Goal: Use online tool/utility: Utilize a website feature to perform a specific function

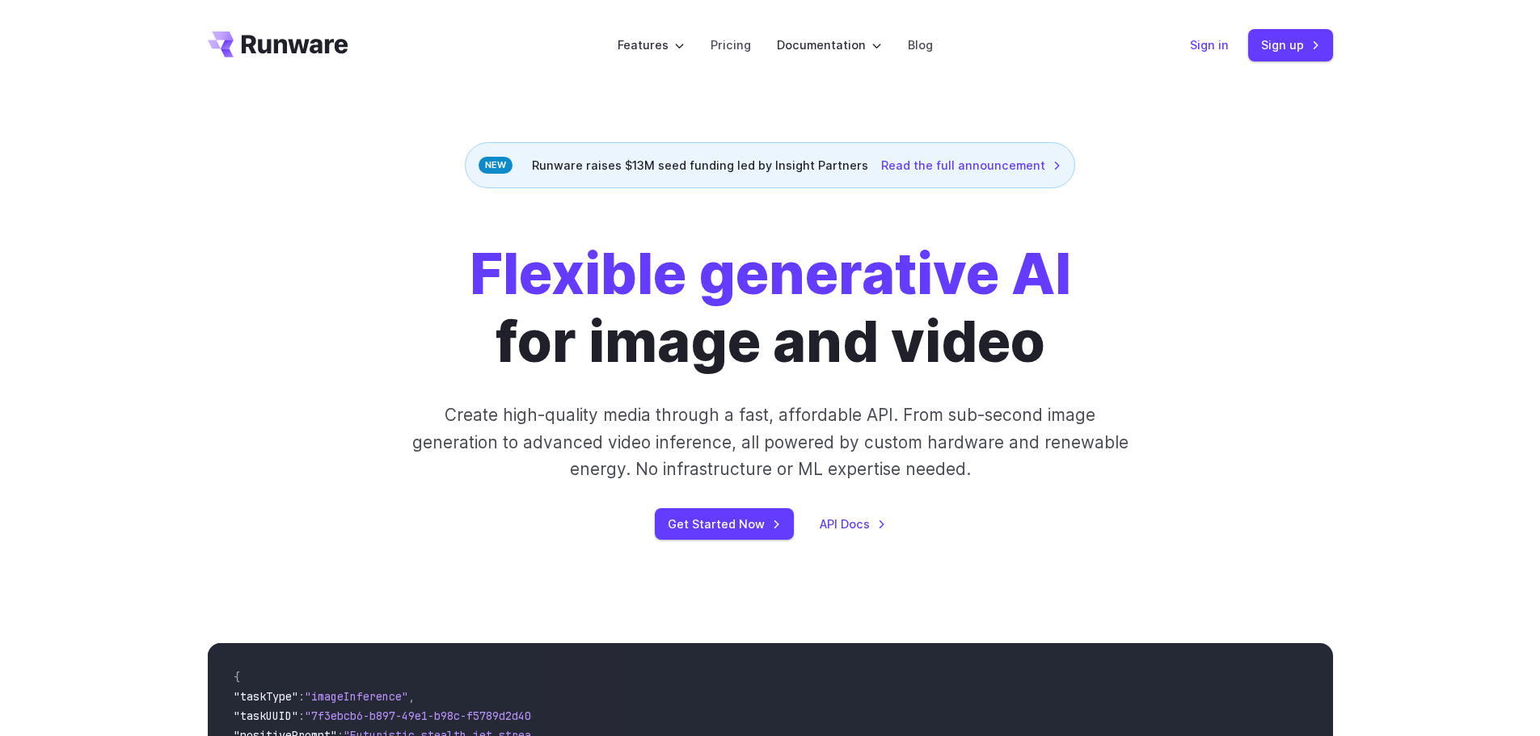
click at [1212, 47] on link "Sign in" at bounding box center [1209, 45] width 39 height 19
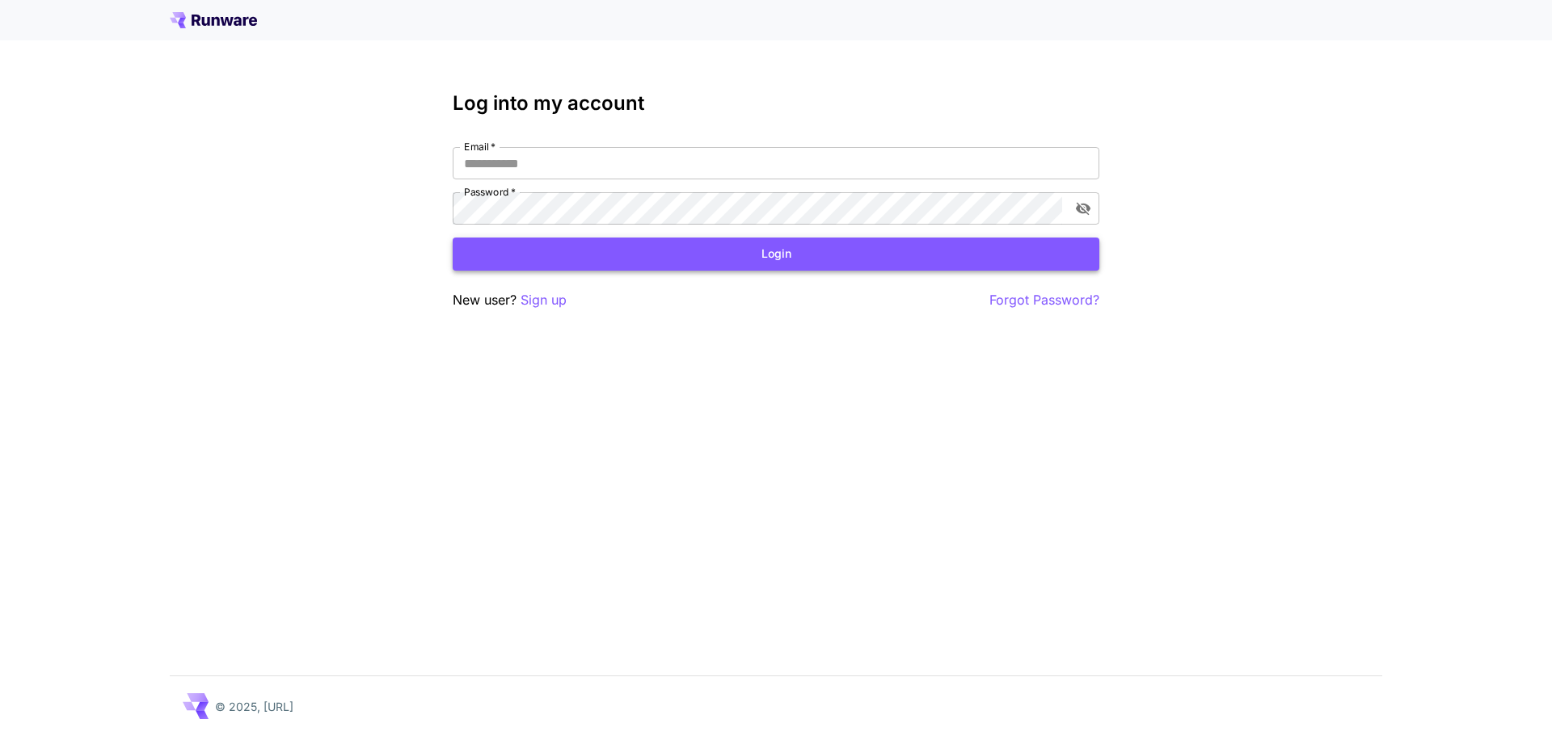
type input "**********"
click at [719, 248] on button "Login" at bounding box center [776, 254] width 647 height 33
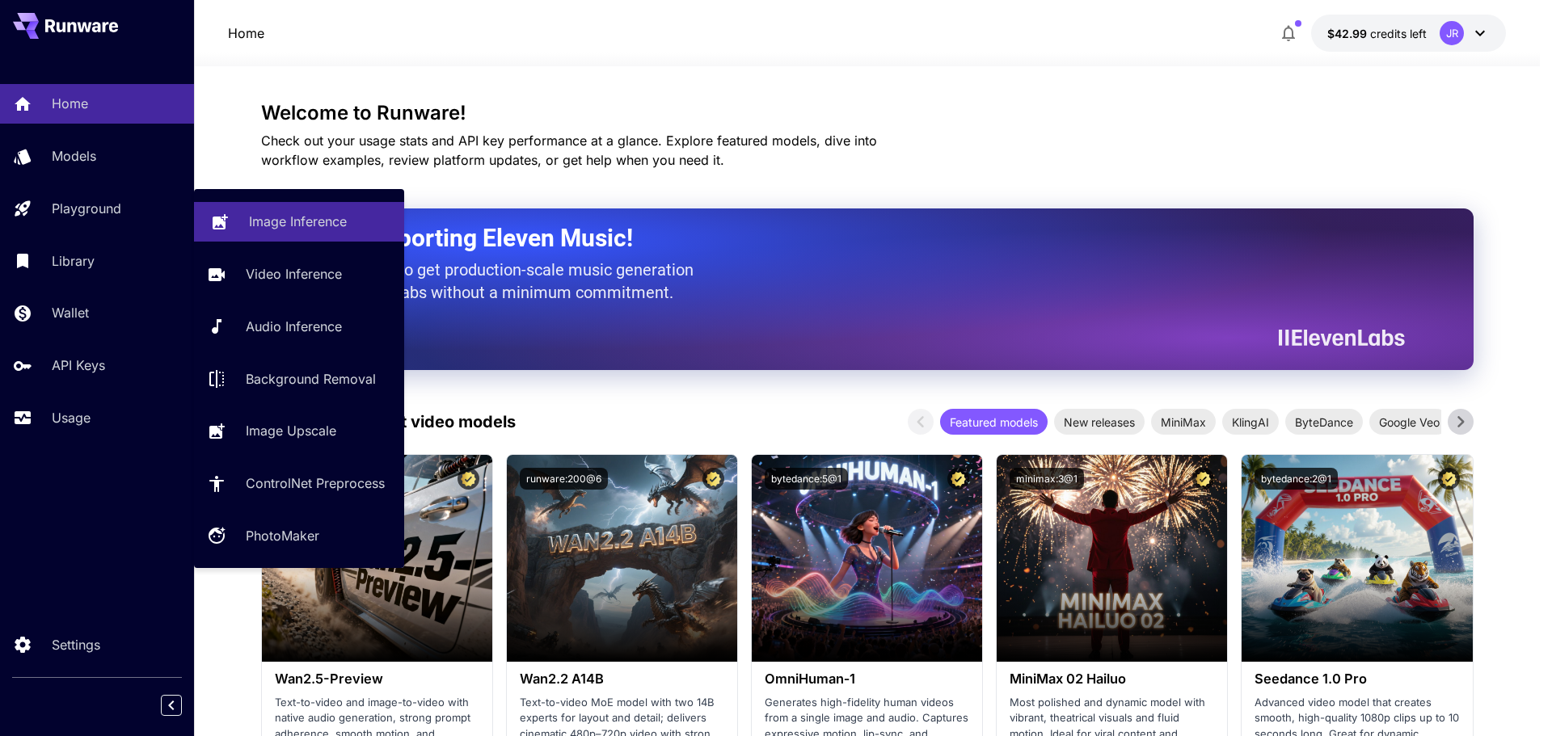
click at [227, 217] on icon at bounding box center [219, 218] width 19 height 19
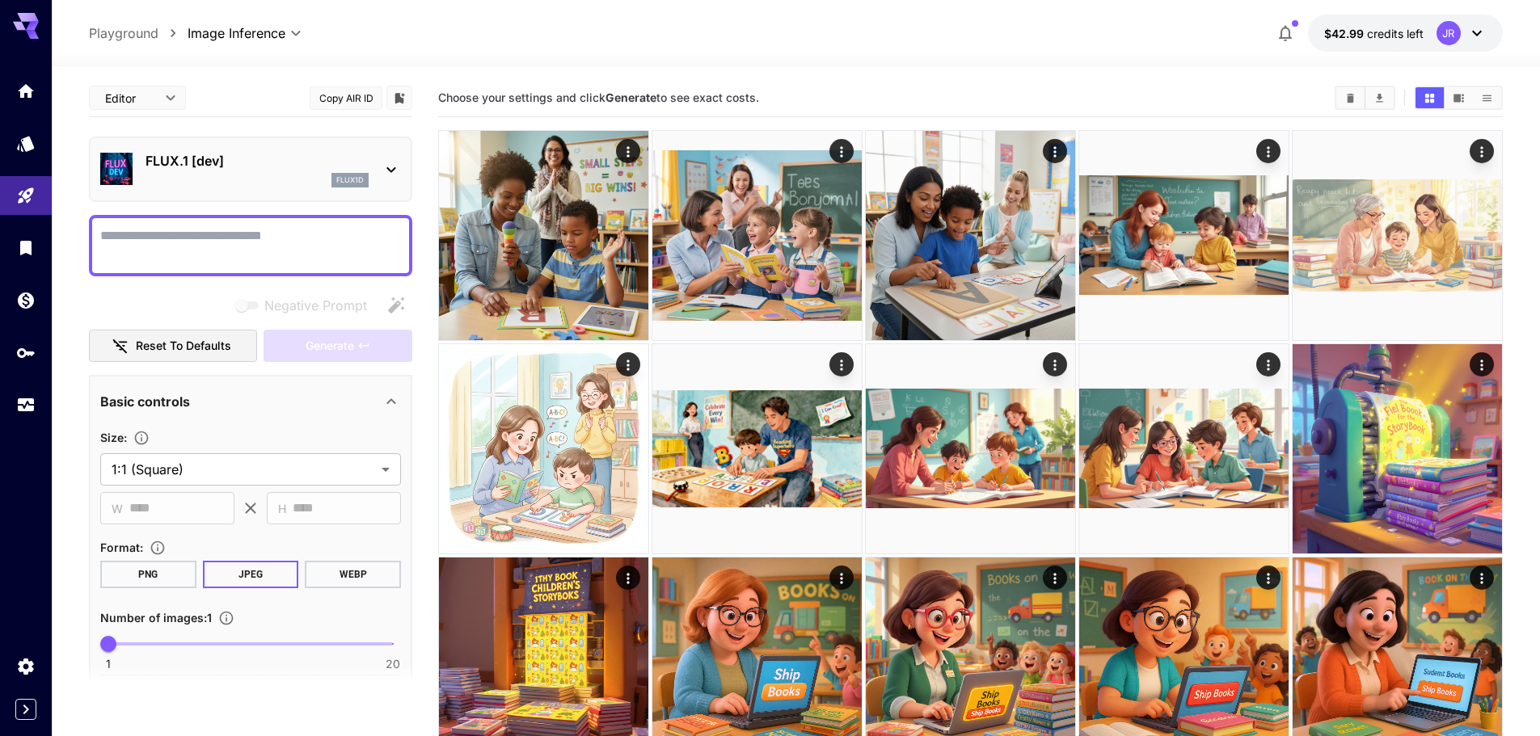
click at [243, 176] on div "flux1d" at bounding box center [257, 180] width 223 height 15
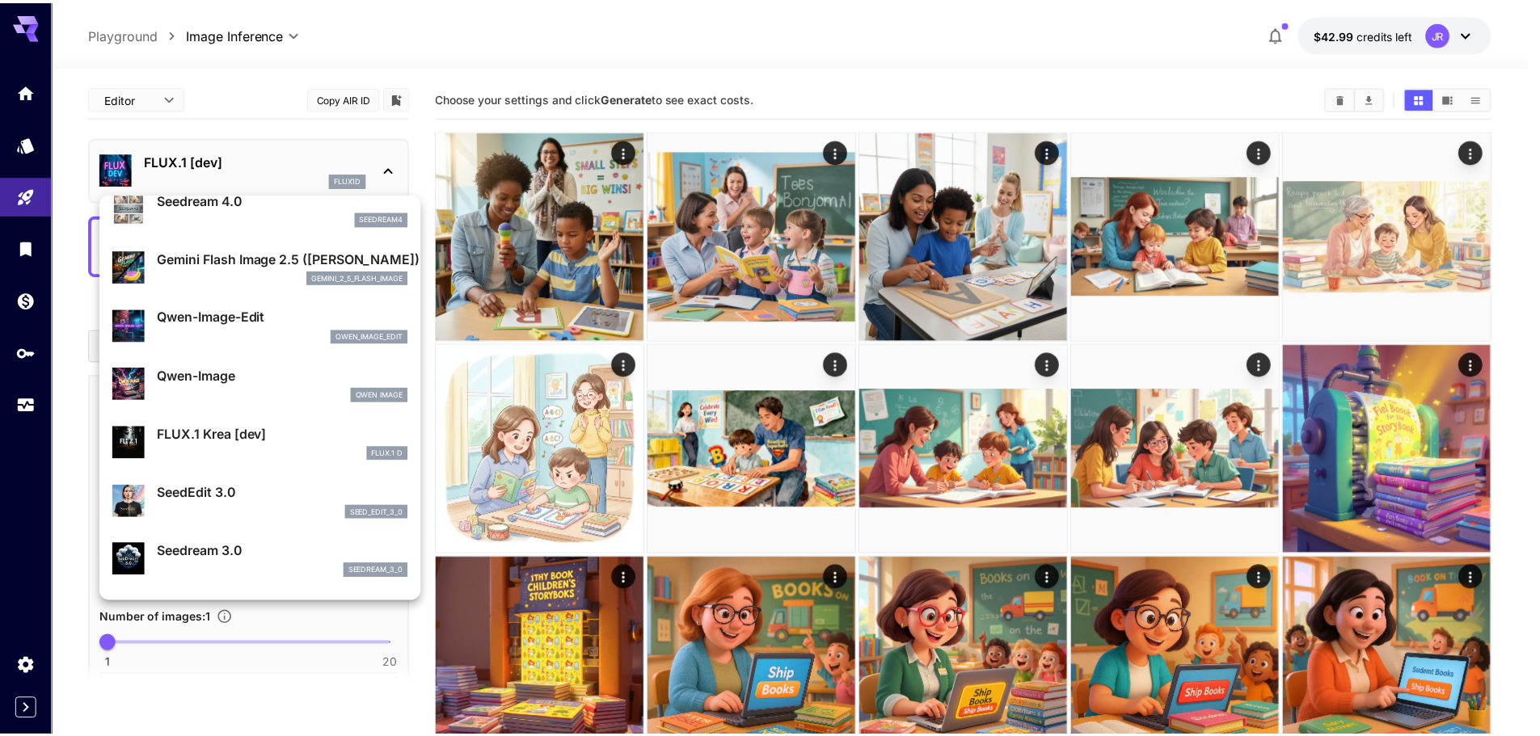
scroll to position [162, 0]
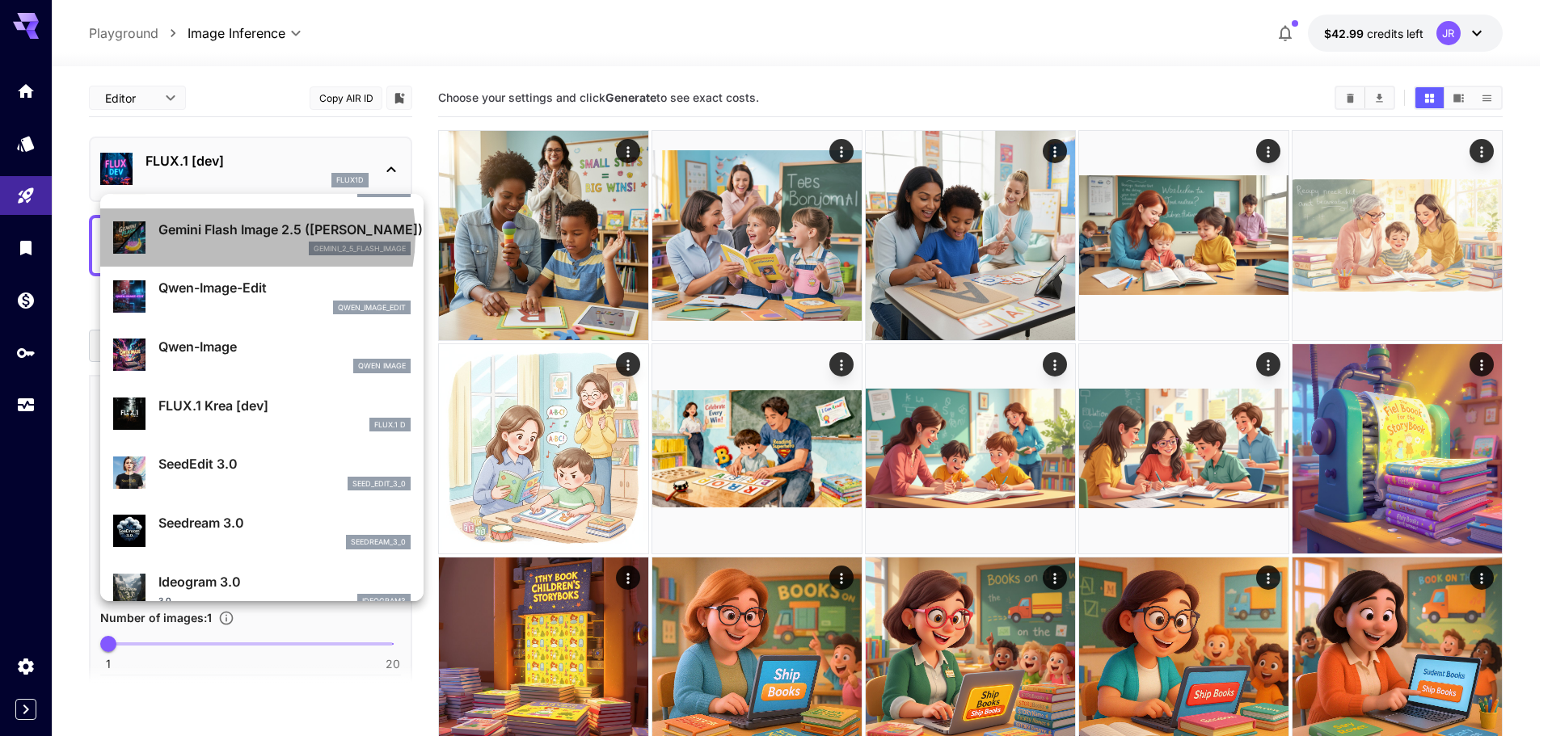
click at [231, 235] on p "Gemini Flash Image 2.5 (Nano Banana)" at bounding box center [284, 229] width 252 height 19
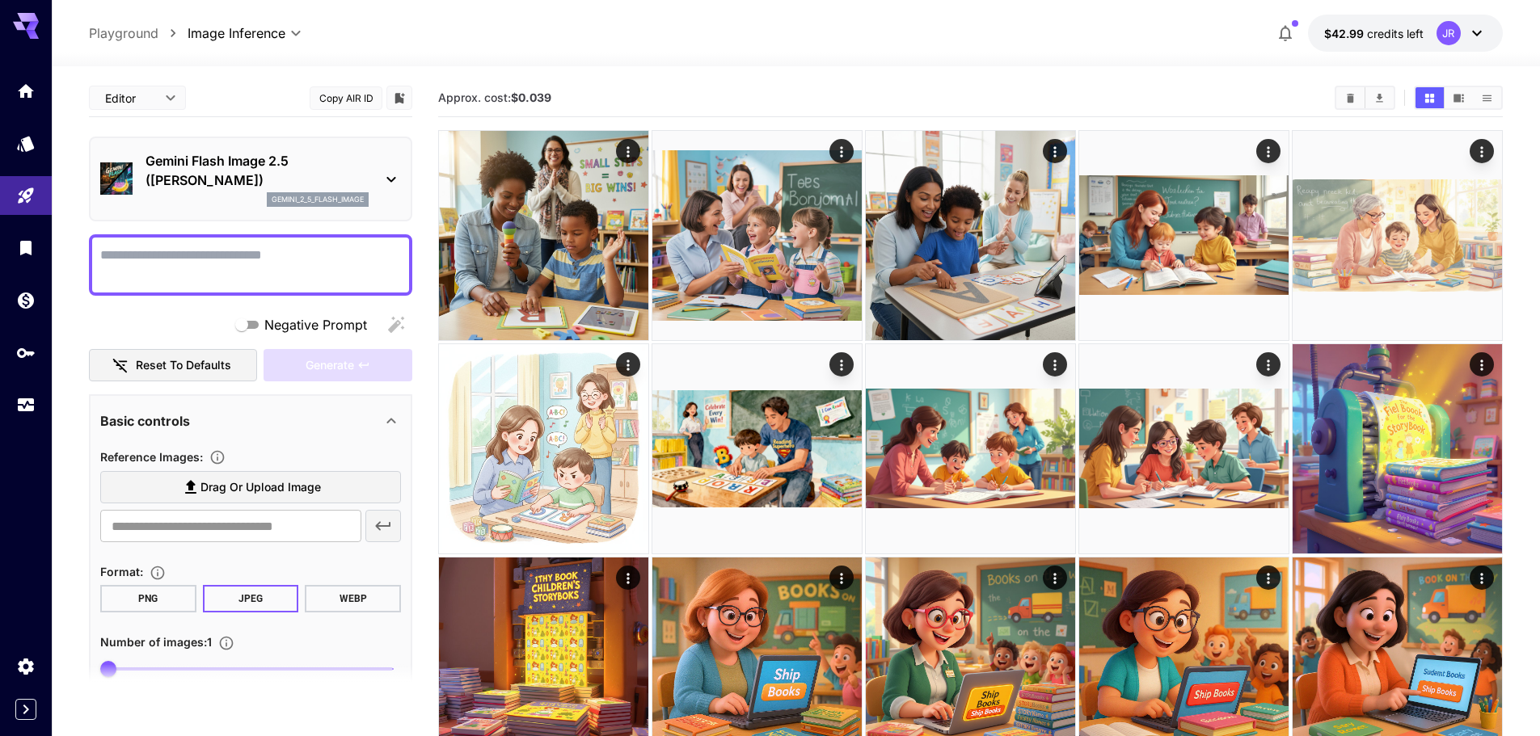
click at [211, 264] on textarea "Negative Prompt" at bounding box center [250, 265] width 301 height 39
click at [238, 487] on span "Drag or upload image" at bounding box center [260, 488] width 120 height 20
click at [0, 0] on input "Drag or upload image" at bounding box center [0, 0] width 0 height 0
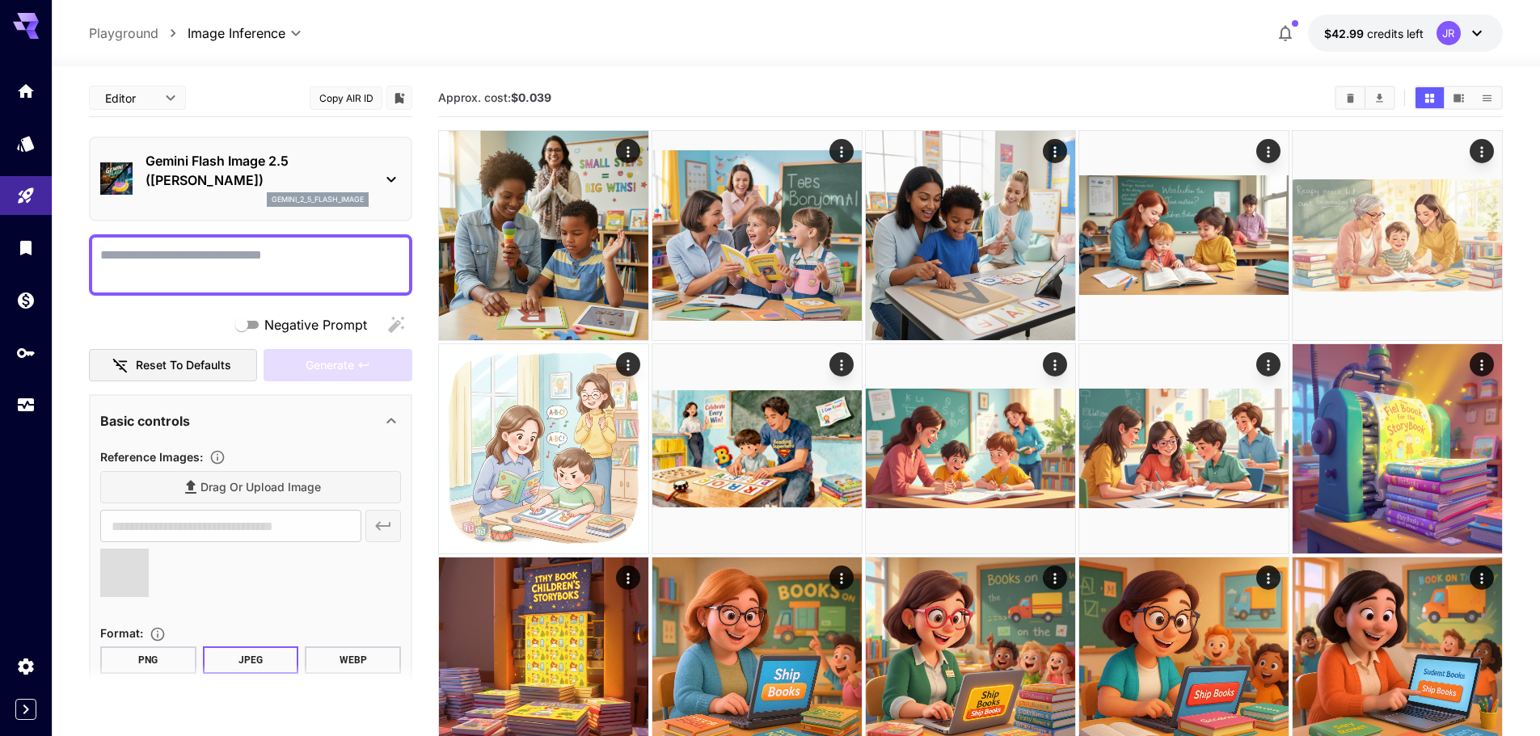
click at [210, 486] on div "Drag or upload image" at bounding box center [250, 487] width 301 height 33
click at [275, 441] on div "**********" at bounding box center [250, 599] width 301 height 316
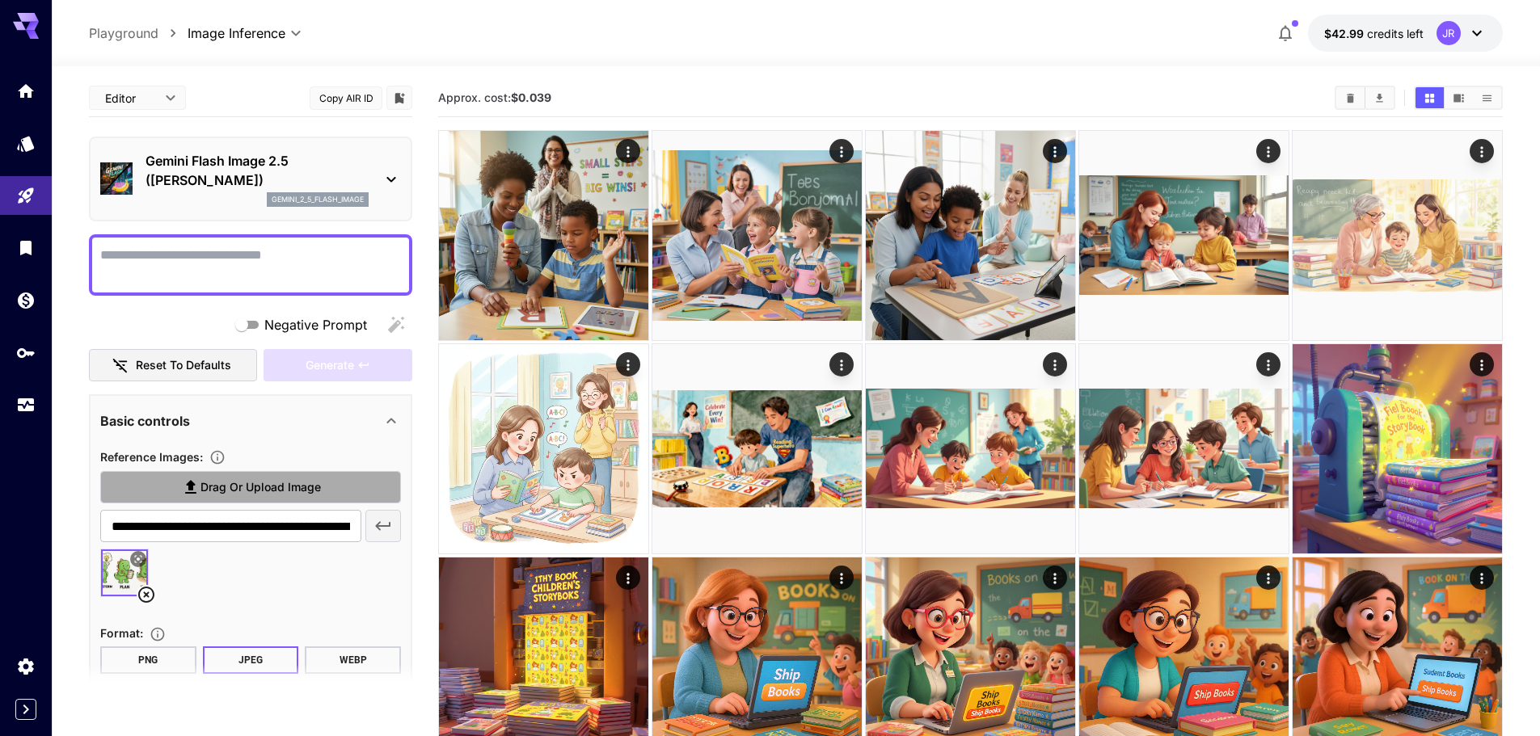
click at [264, 484] on span "Drag or upload image" at bounding box center [260, 488] width 120 height 20
click at [0, 0] on input "Drag or upload image" at bounding box center [0, 0] width 0 height 0
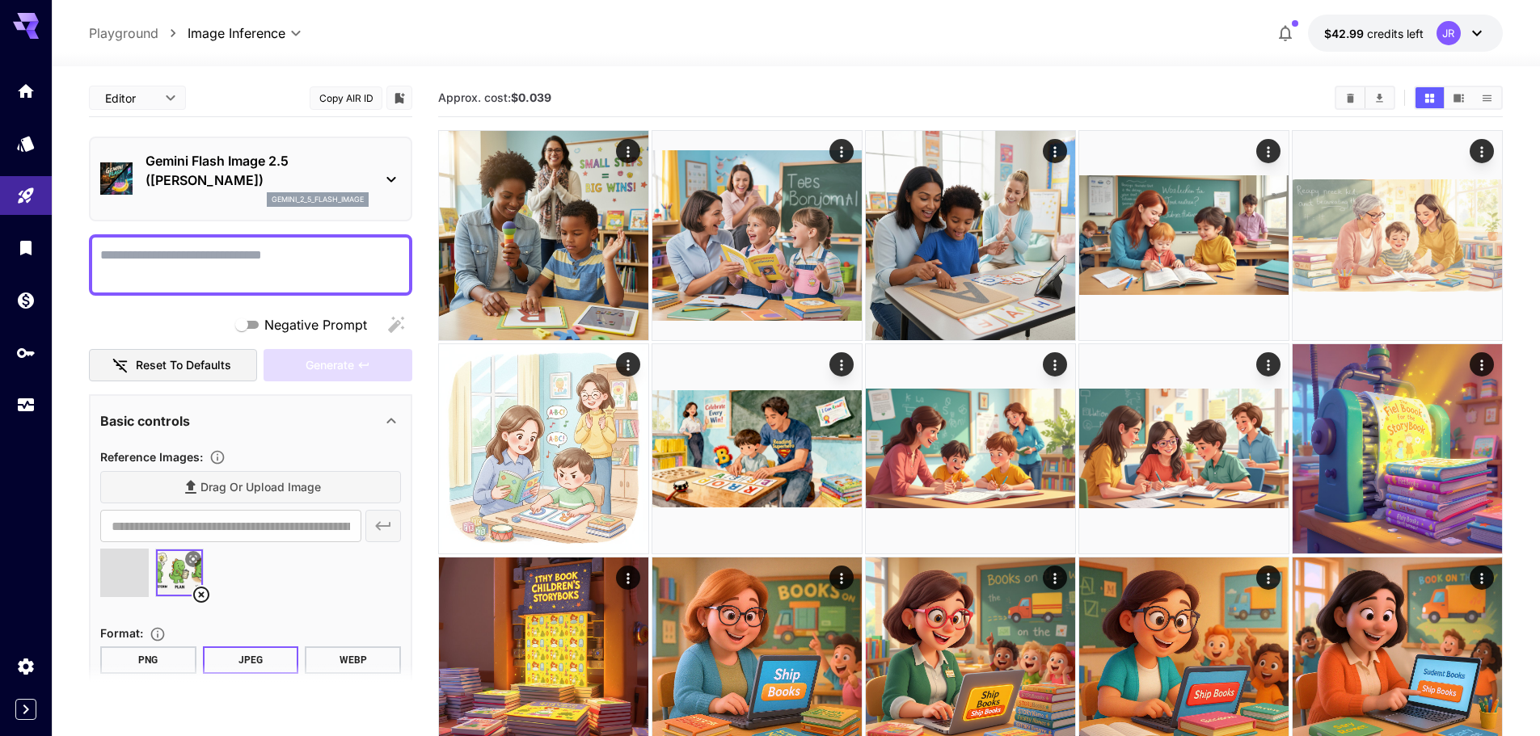
type input "**********"
click at [175, 247] on textarea "Negative Prompt" at bounding box center [250, 265] width 301 height 39
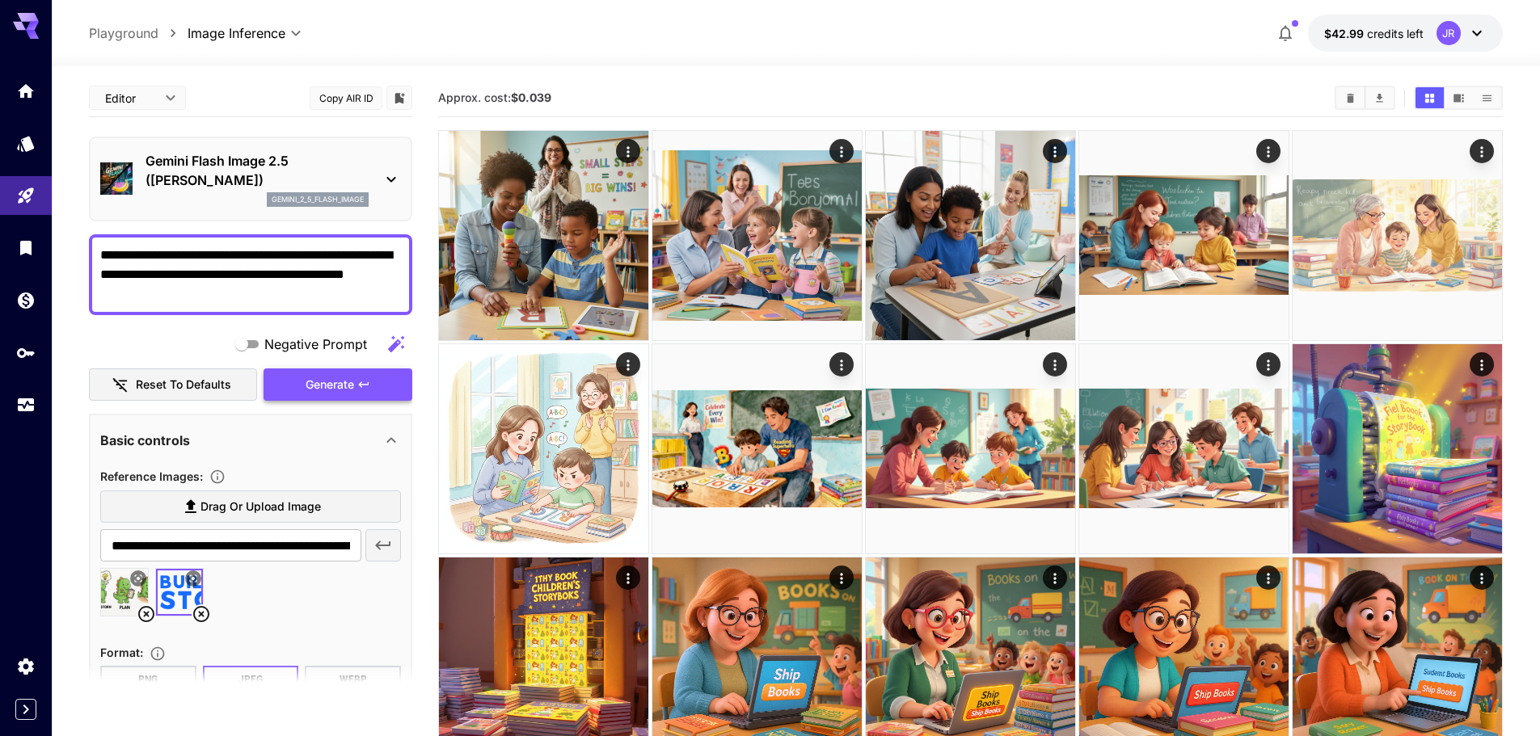
type textarea "**********"
click at [315, 373] on button "Generate" at bounding box center [338, 385] width 149 height 33
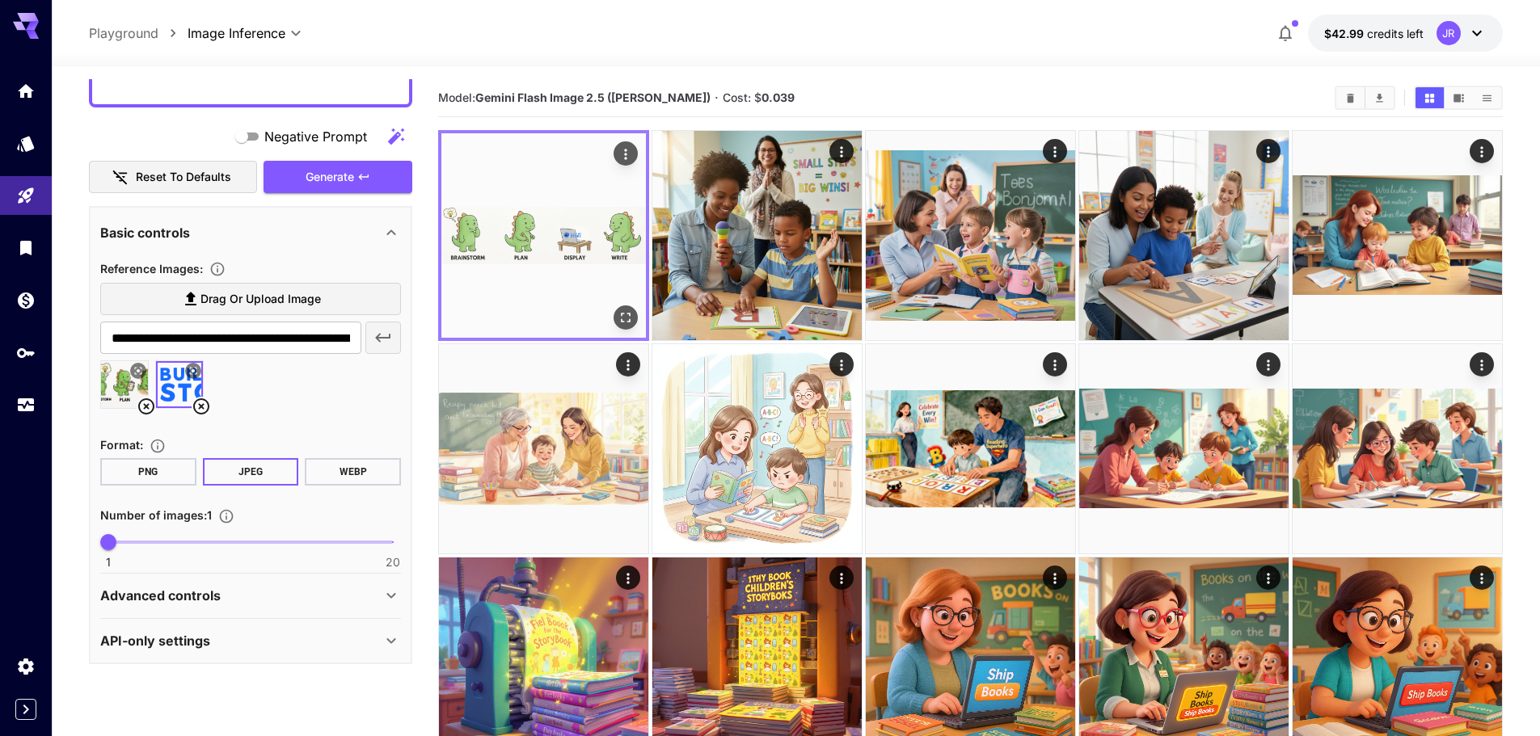
click at [602, 206] on img at bounding box center [543, 235] width 205 height 205
click at [622, 316] on icon "Open in fullscreen" at bounding box center [626, 318] width 16 height 16
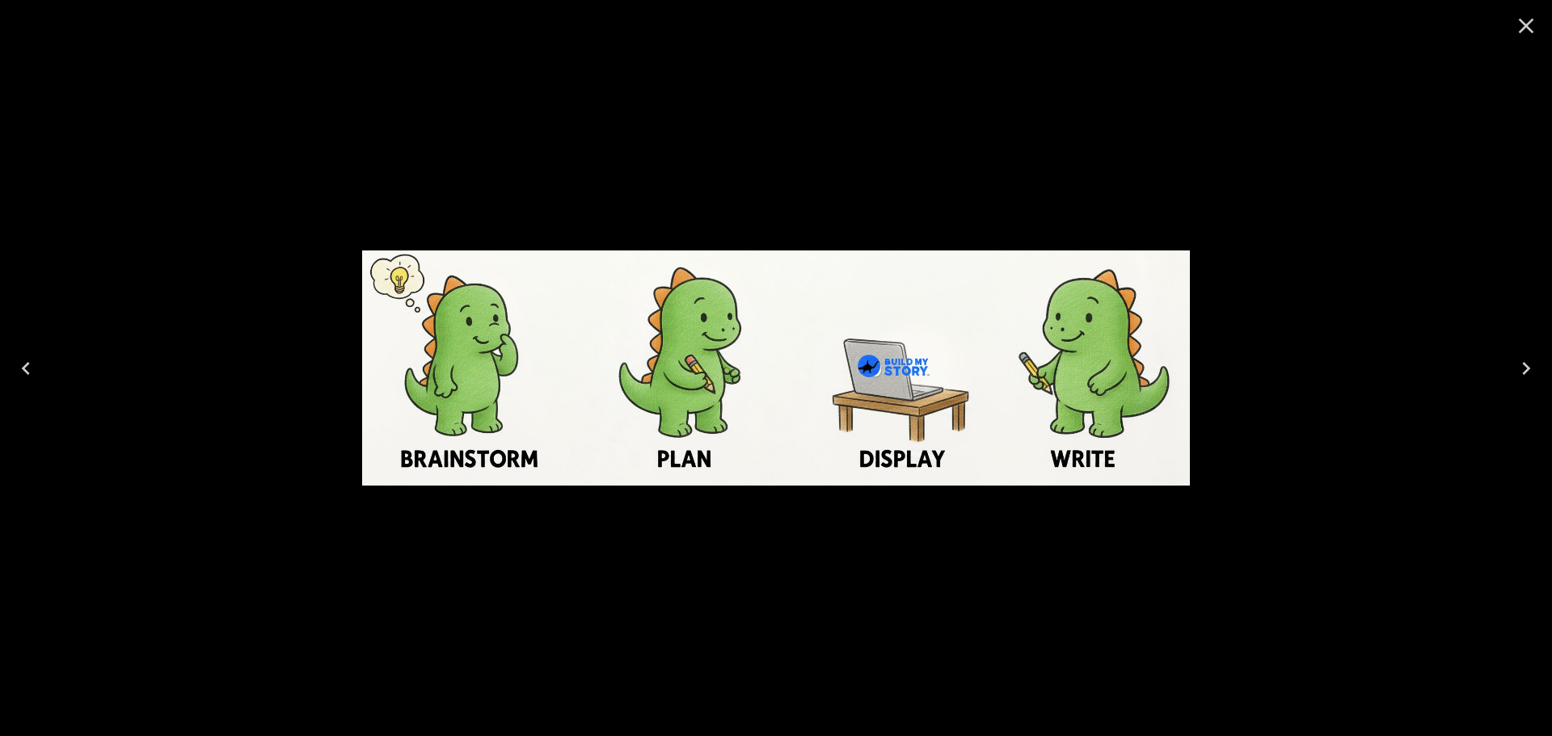
click at [1523, 24] on icon "Close" at bounding box center [1526, 26] width 26 height 26
